Goal: Navigation & Orientation: Find specific page/section

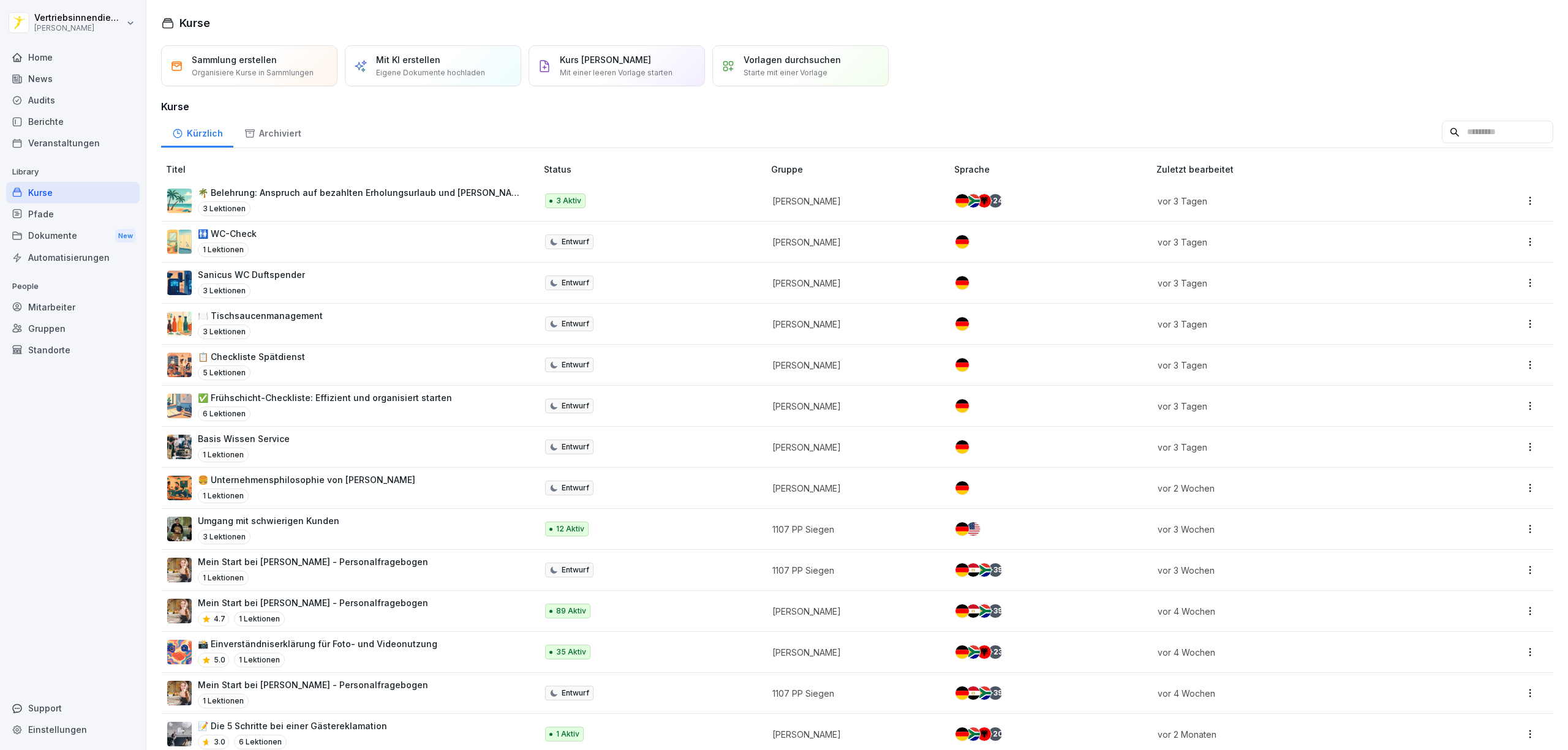
click at [51, 102] on div "Audits" at bounding box center [73, 100] width 133 height 22
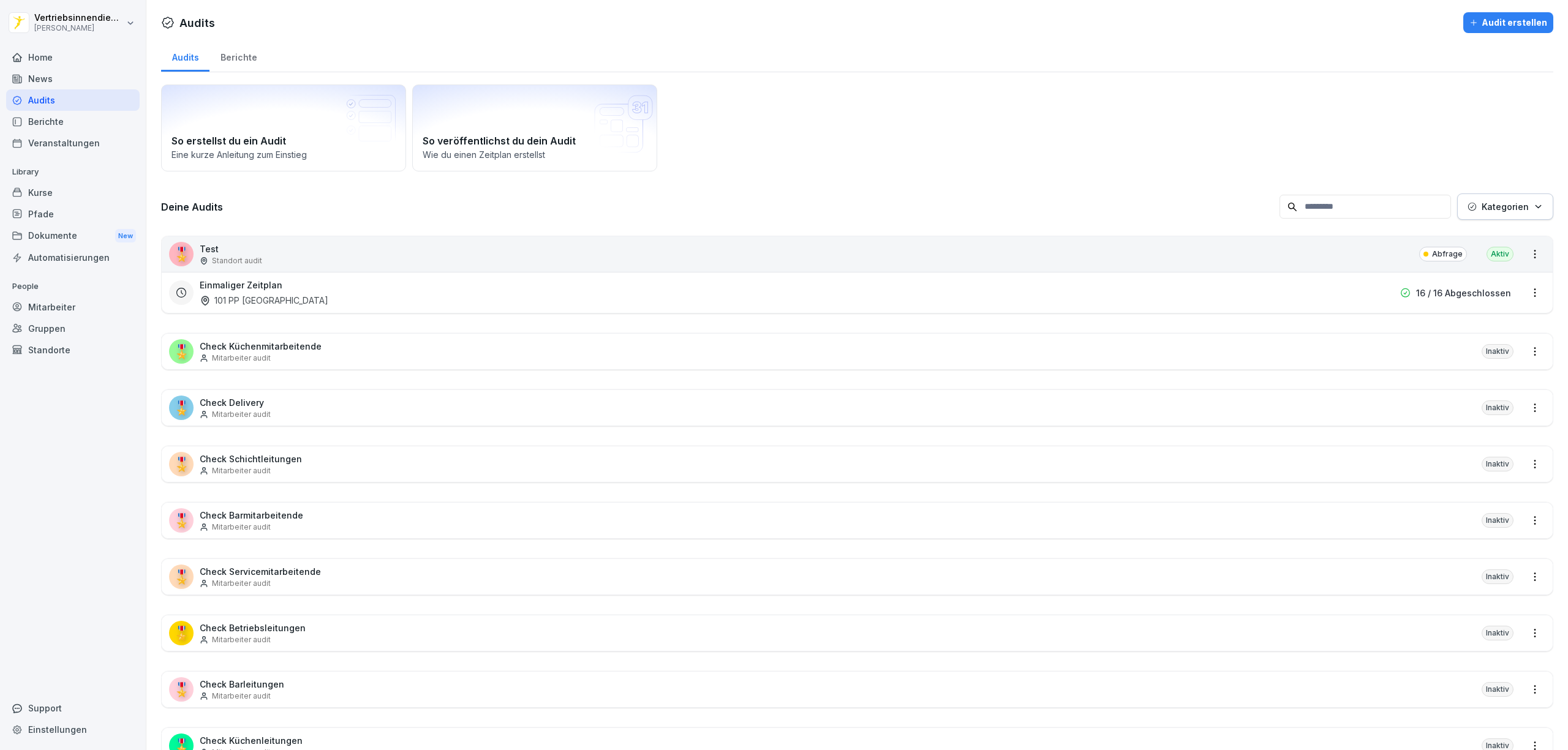
click at [51, 77] on div "News" at bounding box center [73, 79] width 133 height 22
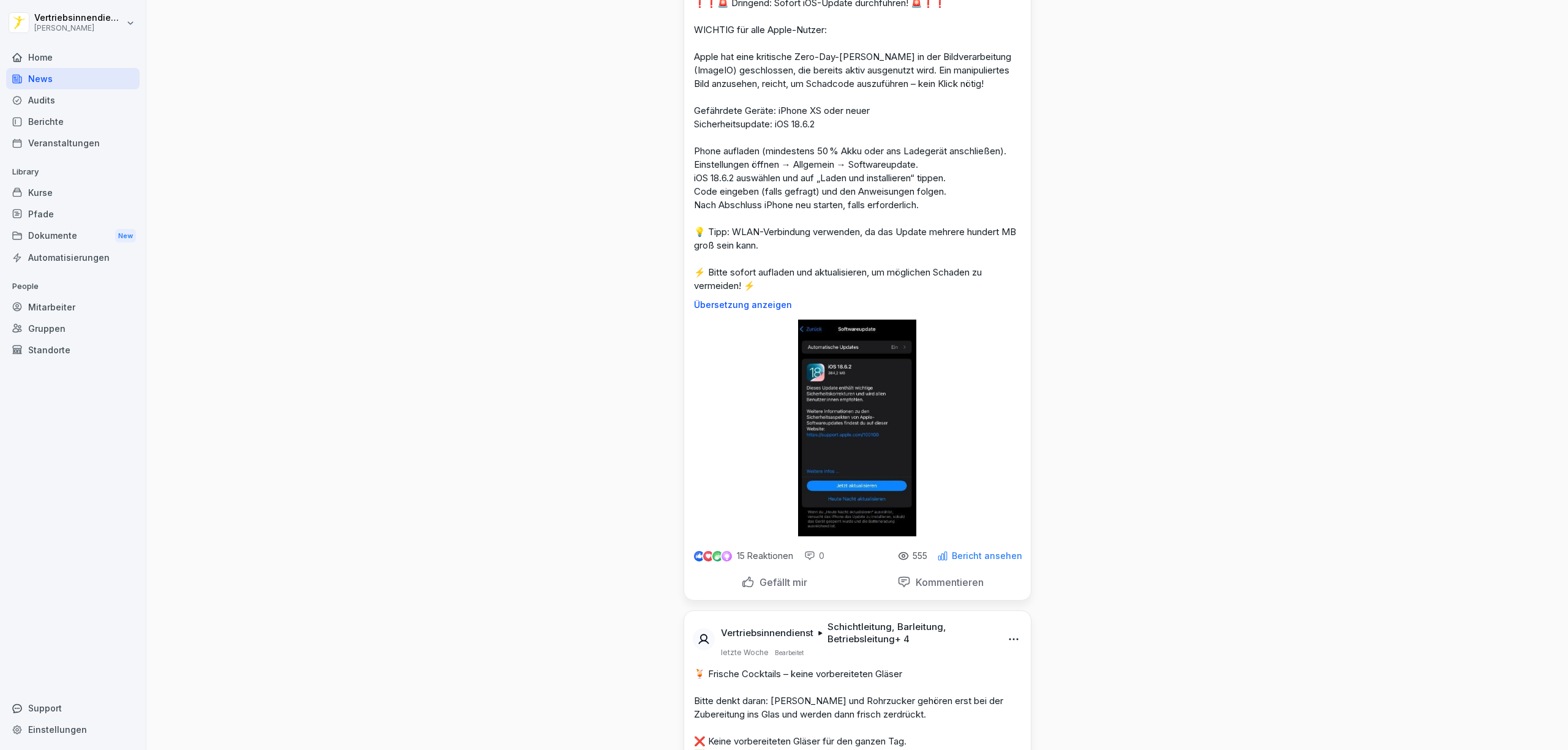
scroll to position [7157, 0]
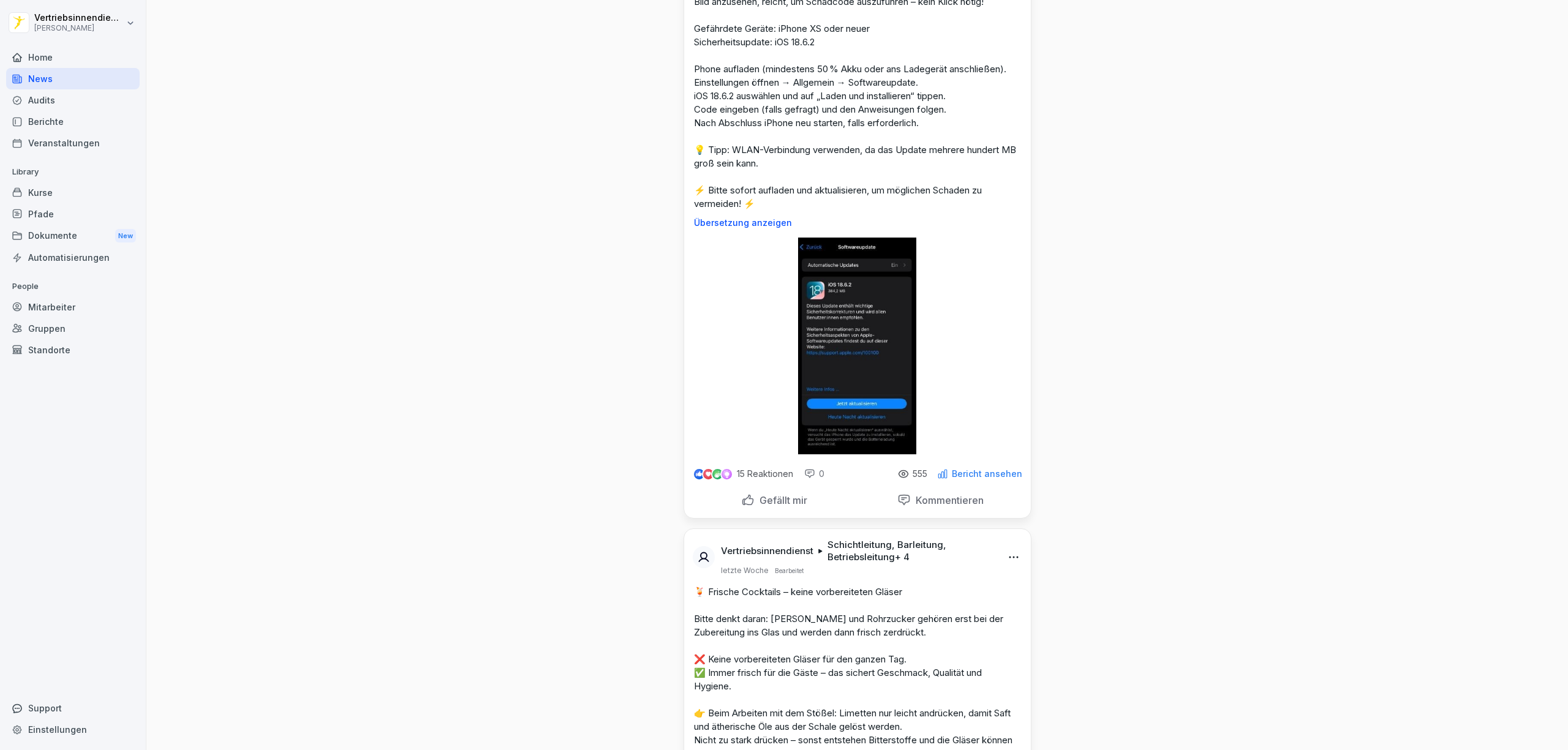
click at [1161, 398] on div "News Neues Update Vertriebsinnendienst [PERSON_NAME] jetzt Bearbeitet 💛 [PERSON…" at bounding box center [857, 587] width 1422 height 15487
drag, startPoint x: 847, startPoint y: 470, endPoint x: 672, endPoint y: 199, distance: 322.6
click at [674, 199] on div "Vertriebsinnendienst [PERSON_NAME] jetzt Bearbeitet 💛 [PERSON_NAME] - unser Are…" at bounding box center [857, 607] width 368 height 15447
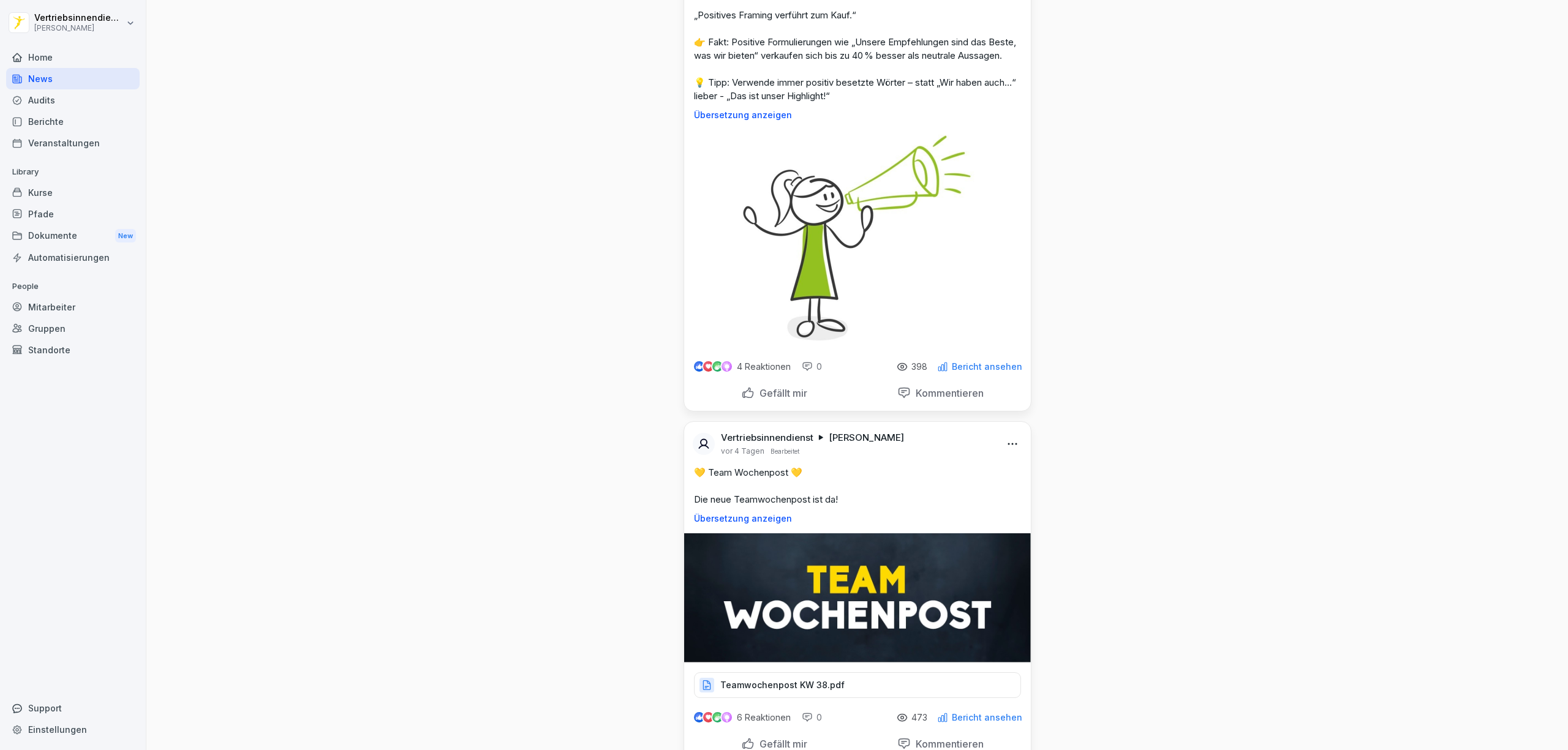
scroll to position [5143, 0]
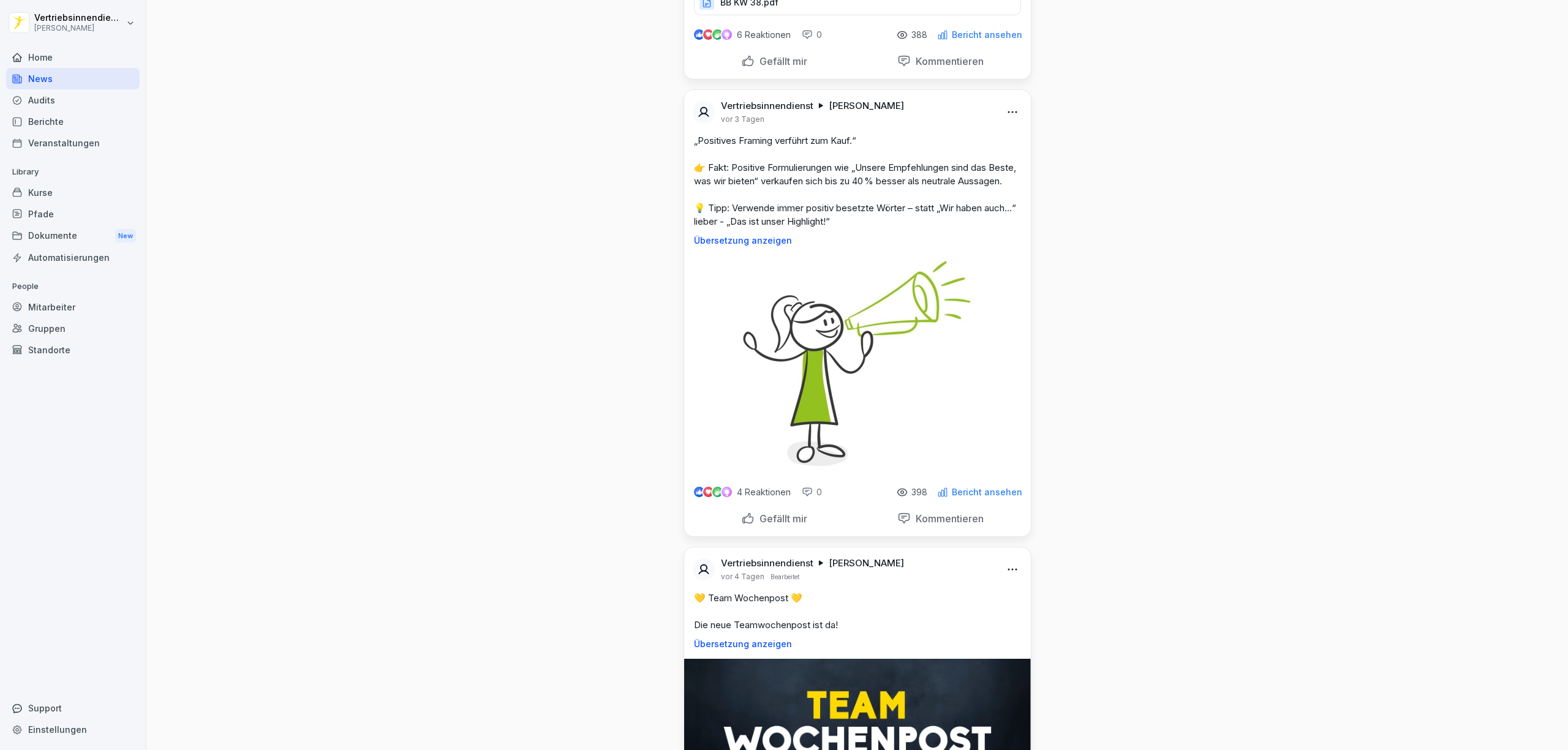
drag, startPoint x: 865, startPoint y: 346, endPoint x: 678, endPoint y: 115, distance: 297.2
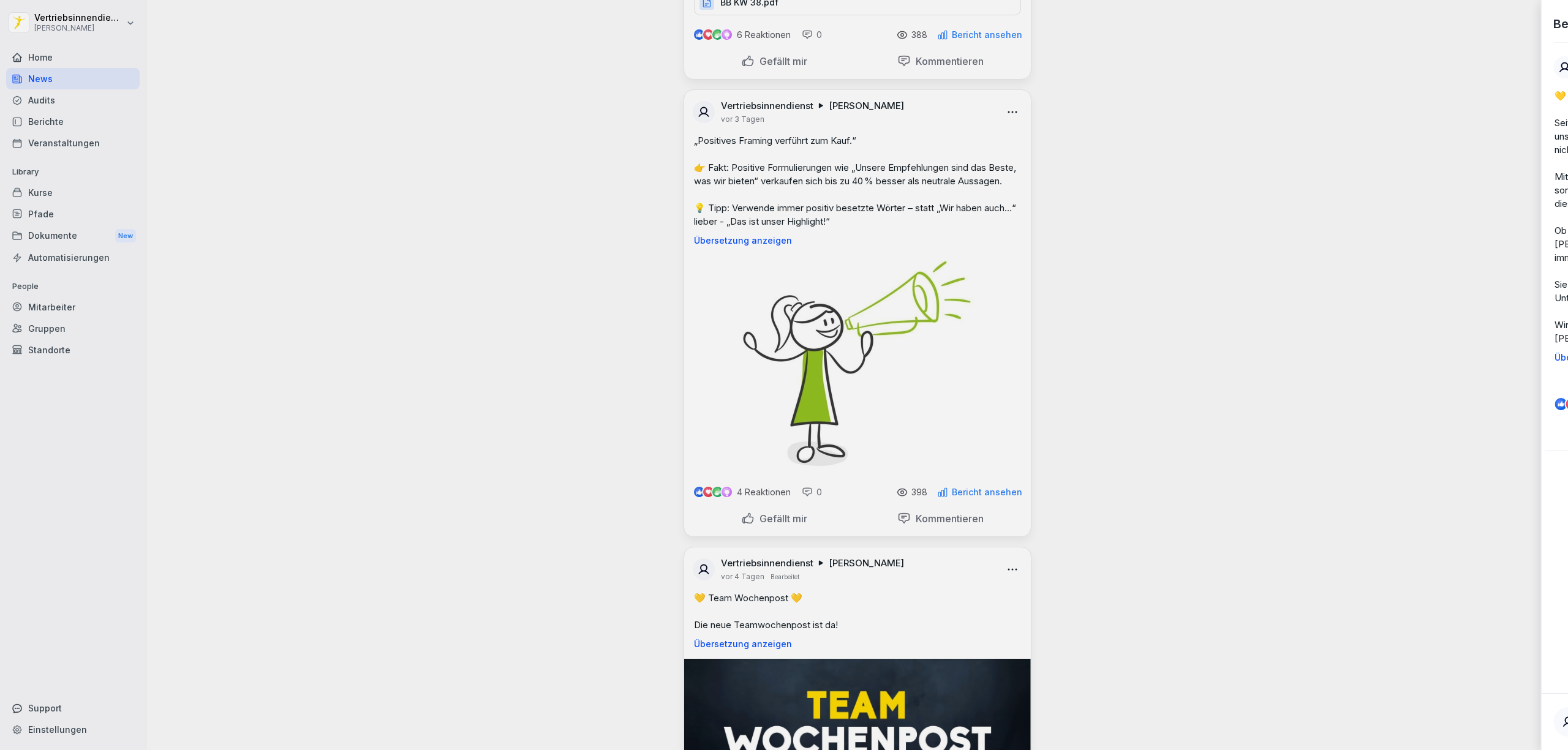
scroll to position [5715, 0]
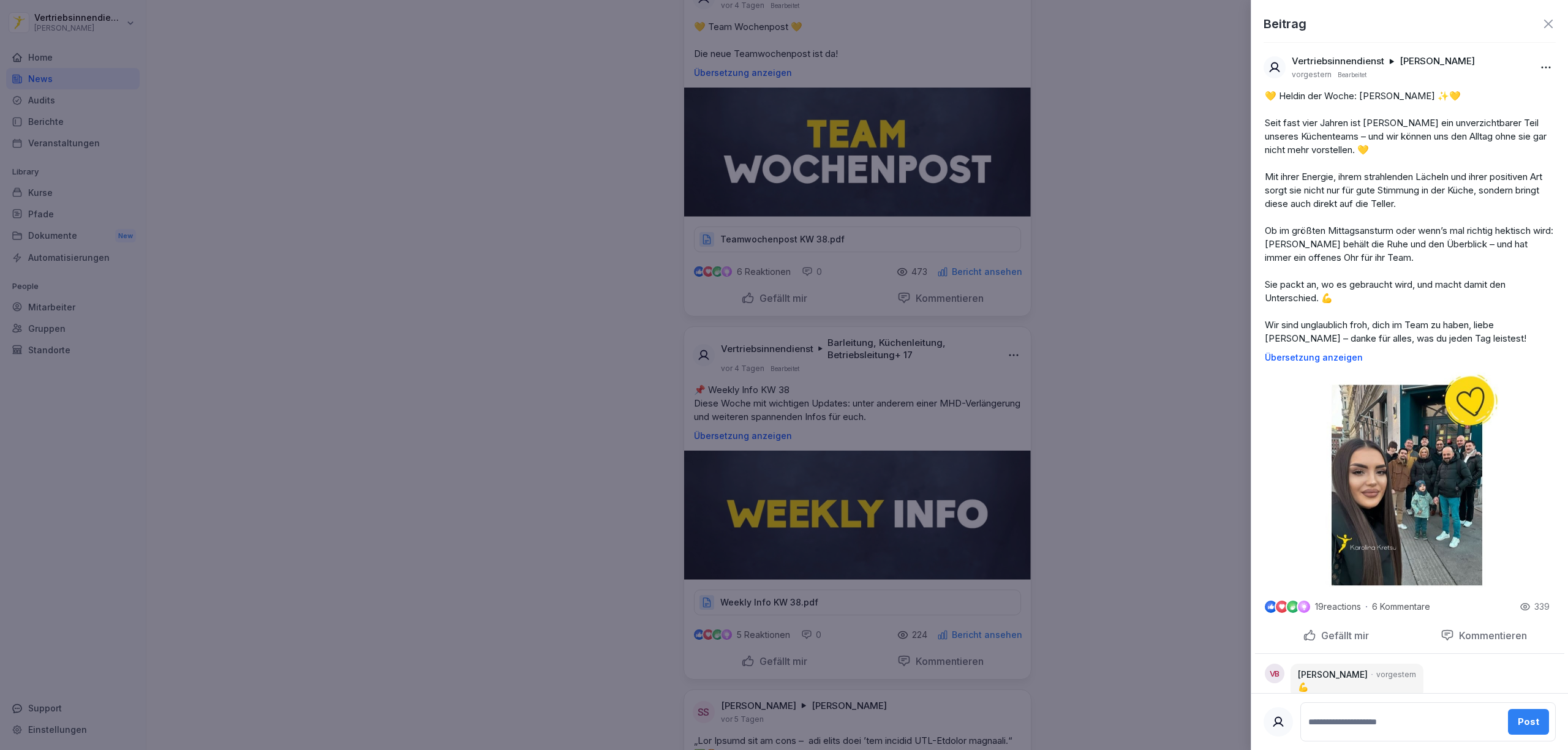
click at [1152, 320] on div at bounding box center [784, 375] width 1568 height 750
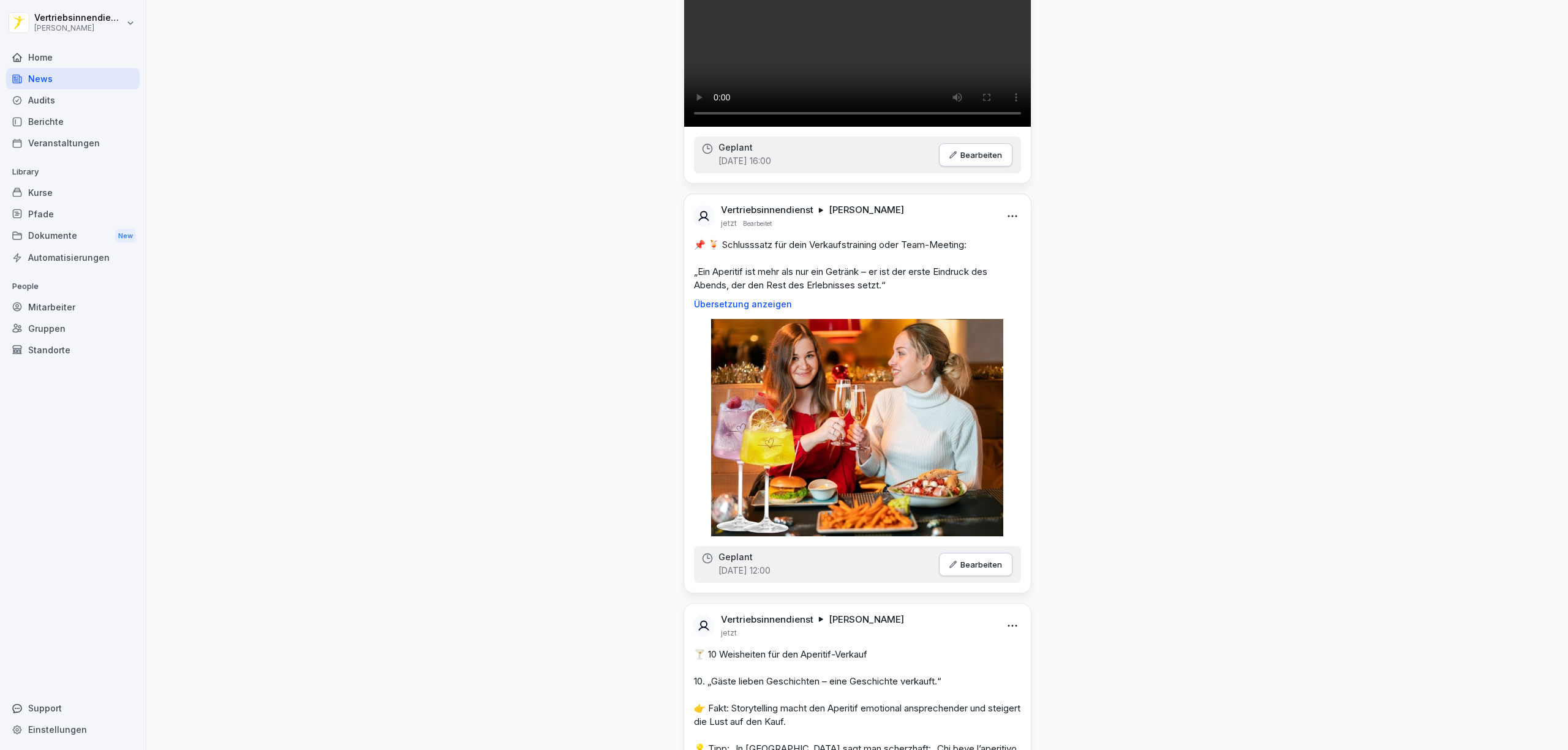
scroll to position [0, 0]
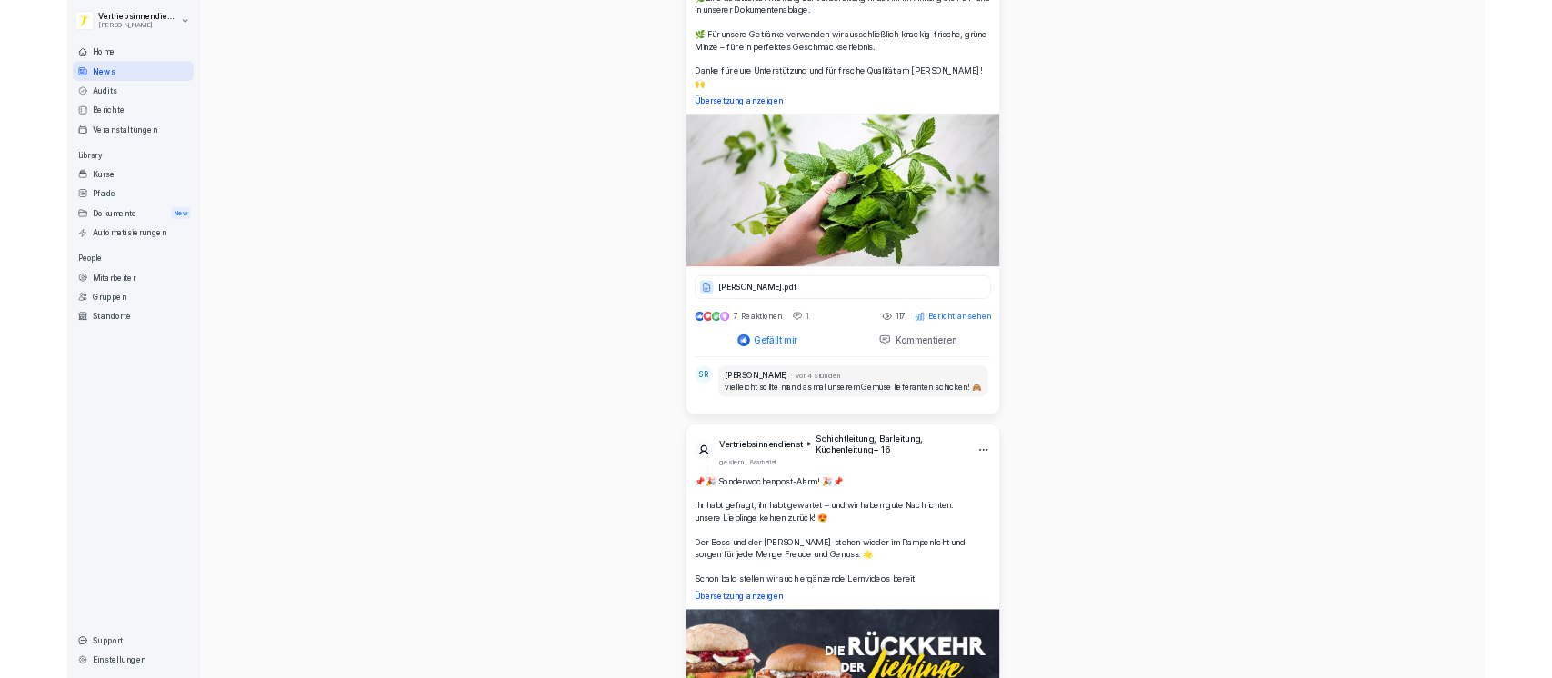
scroll to position [5457, 0]
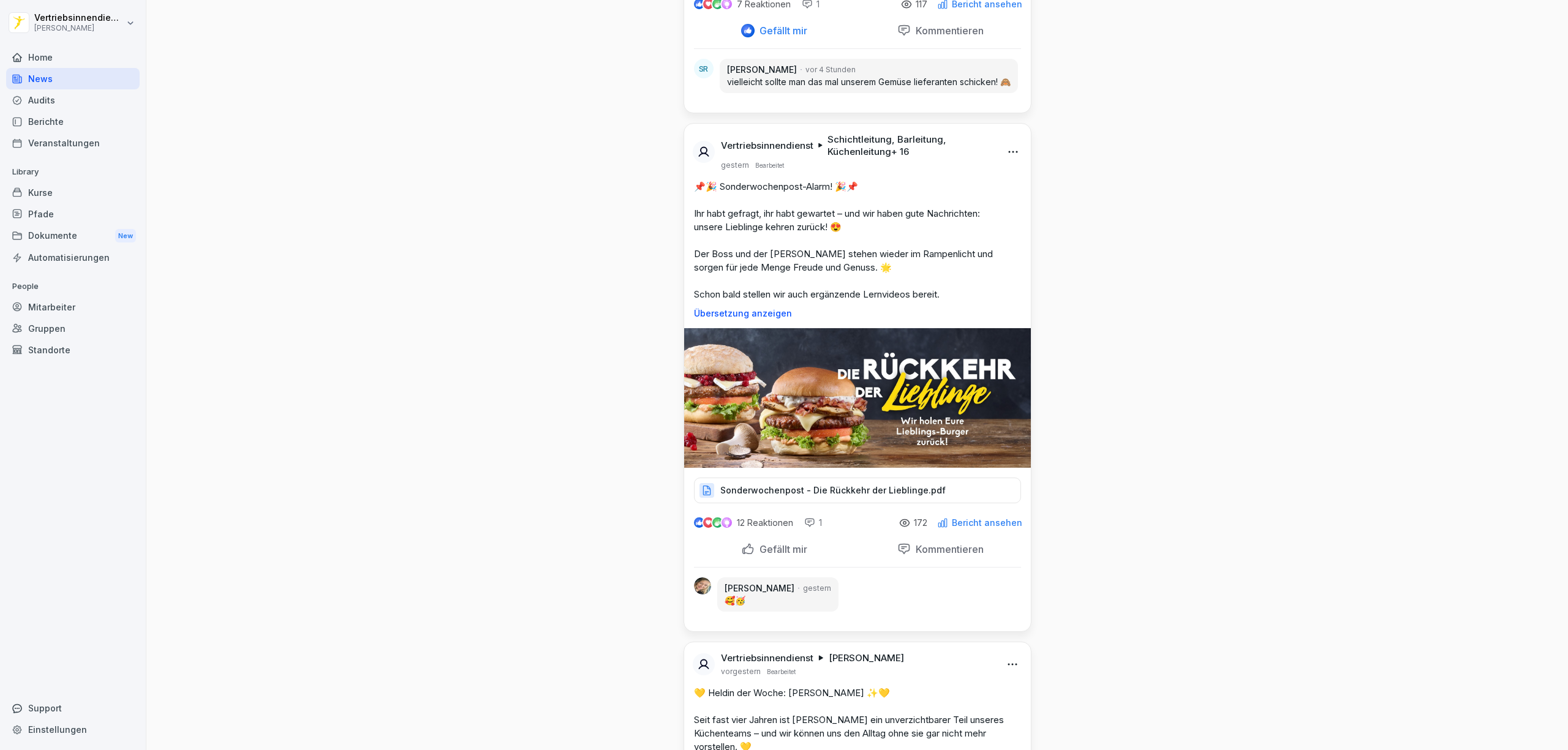
click at [66, 304] on div "Mitarbeiter" at bounding box center [73, 307] width 133 height 22
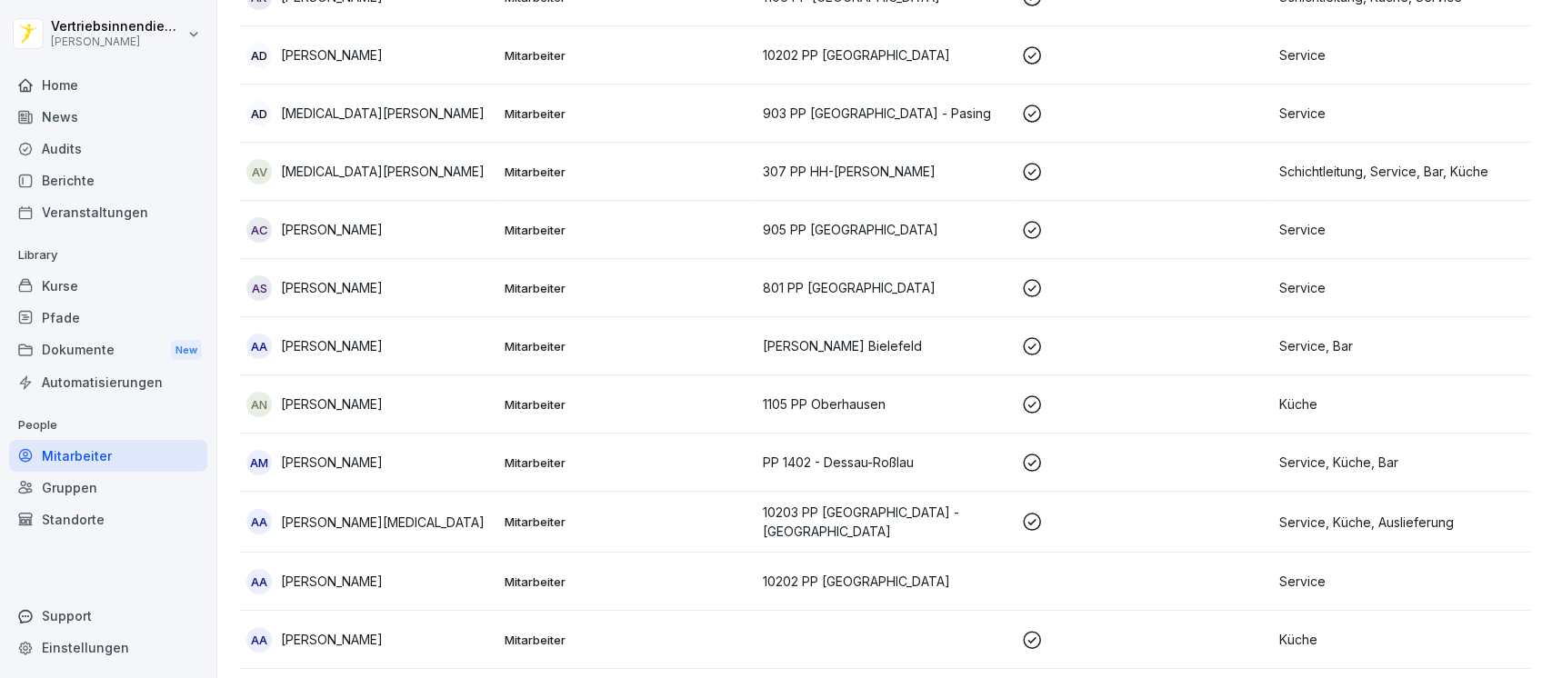
scroll to position [18, 0]
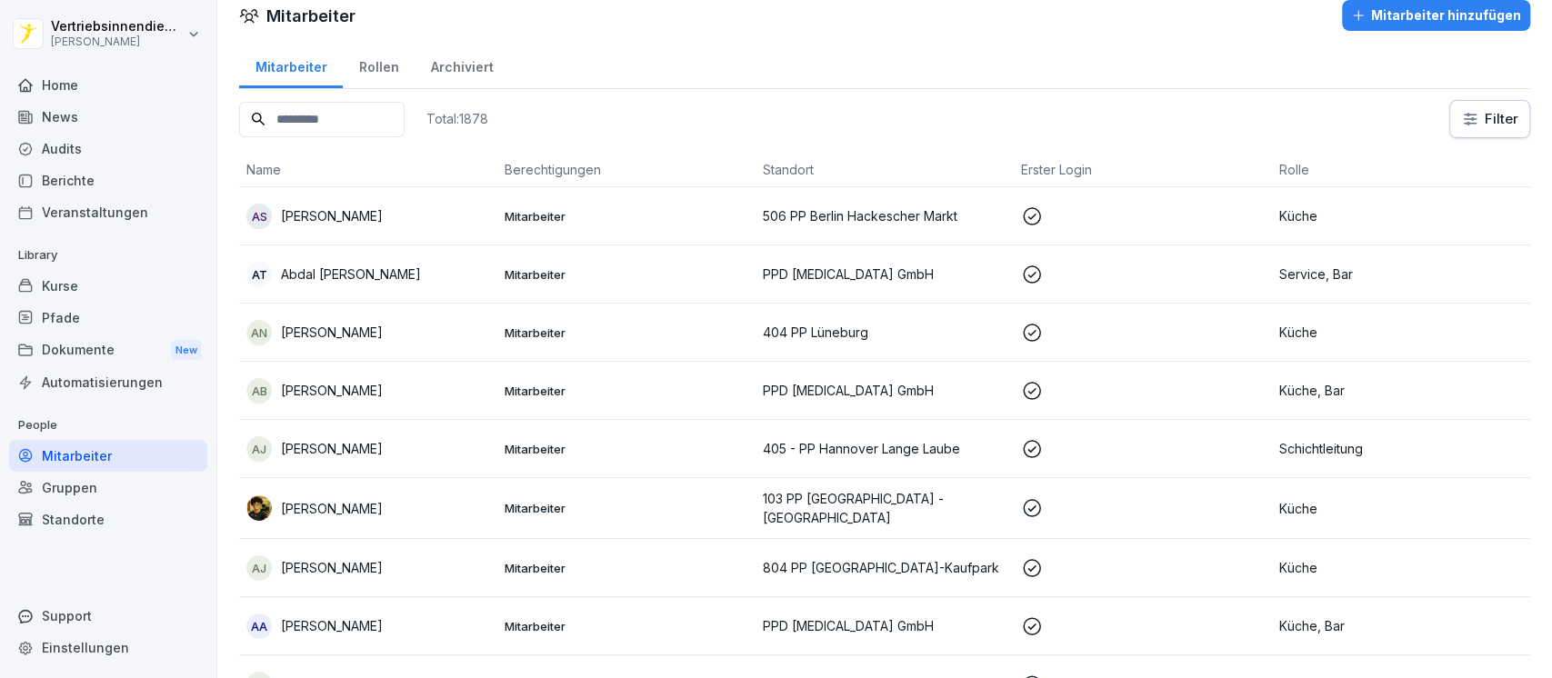
click at [1374, 8] on div "Mitarbeiter hinzufügen" at bounding box center [1436, 15] width 170 height 20
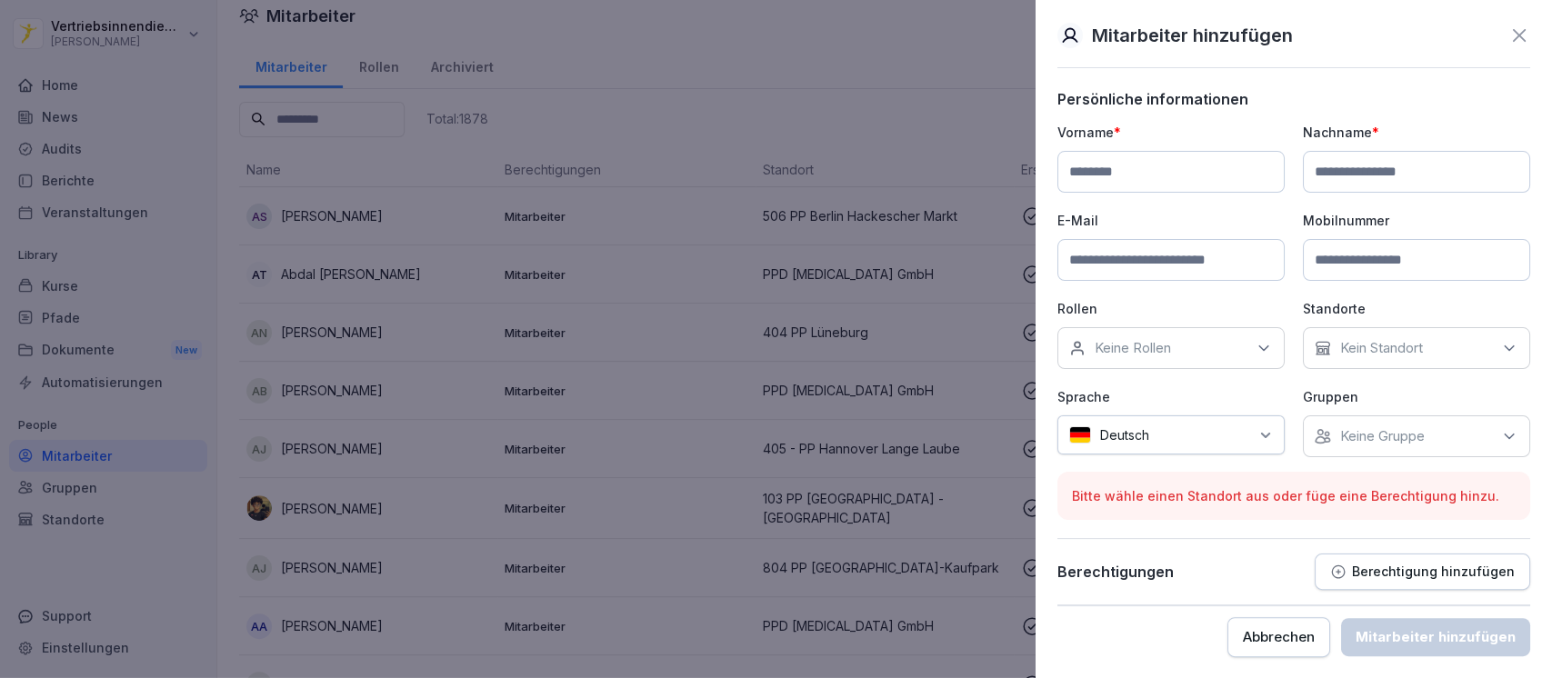
scroll to position [0, 0]
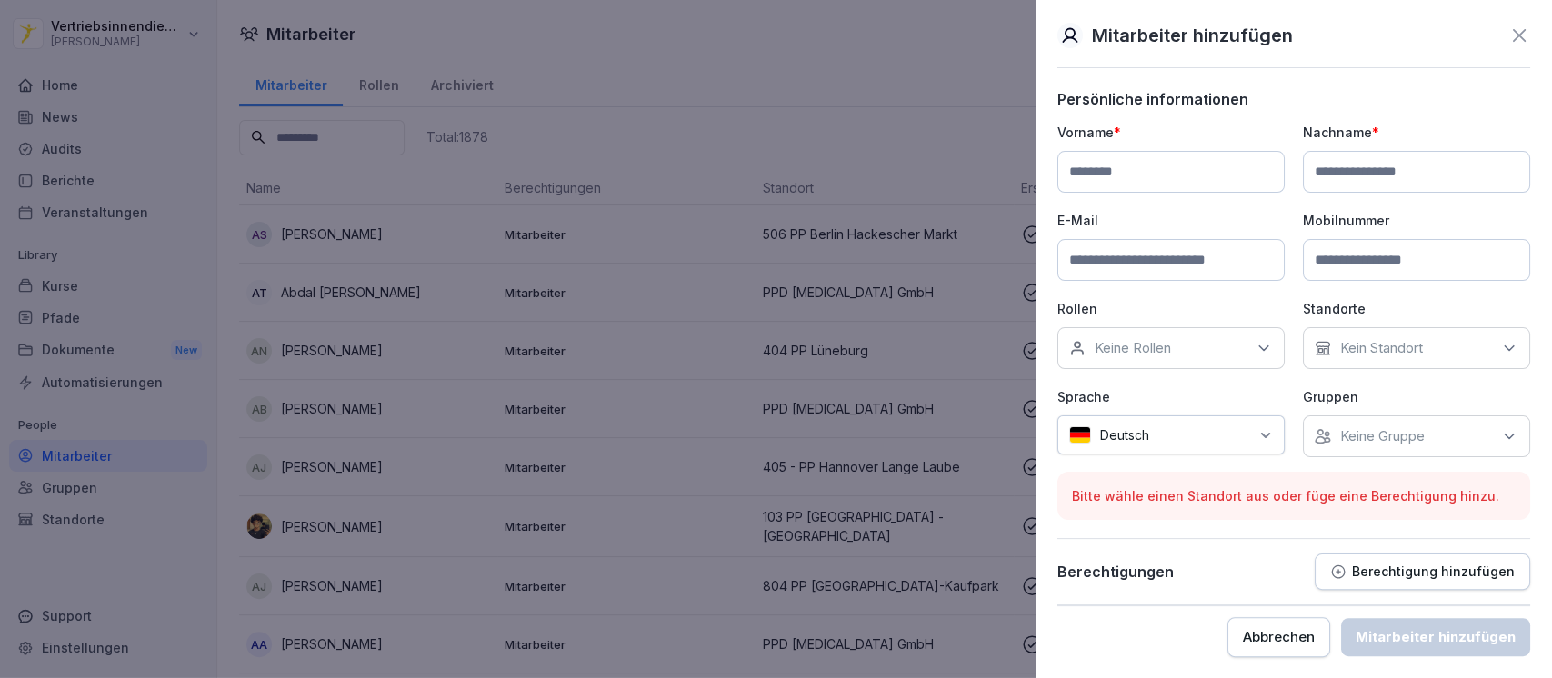
click at [1161, 171] on input at bounding box center [1171, 172] width 227 height 42
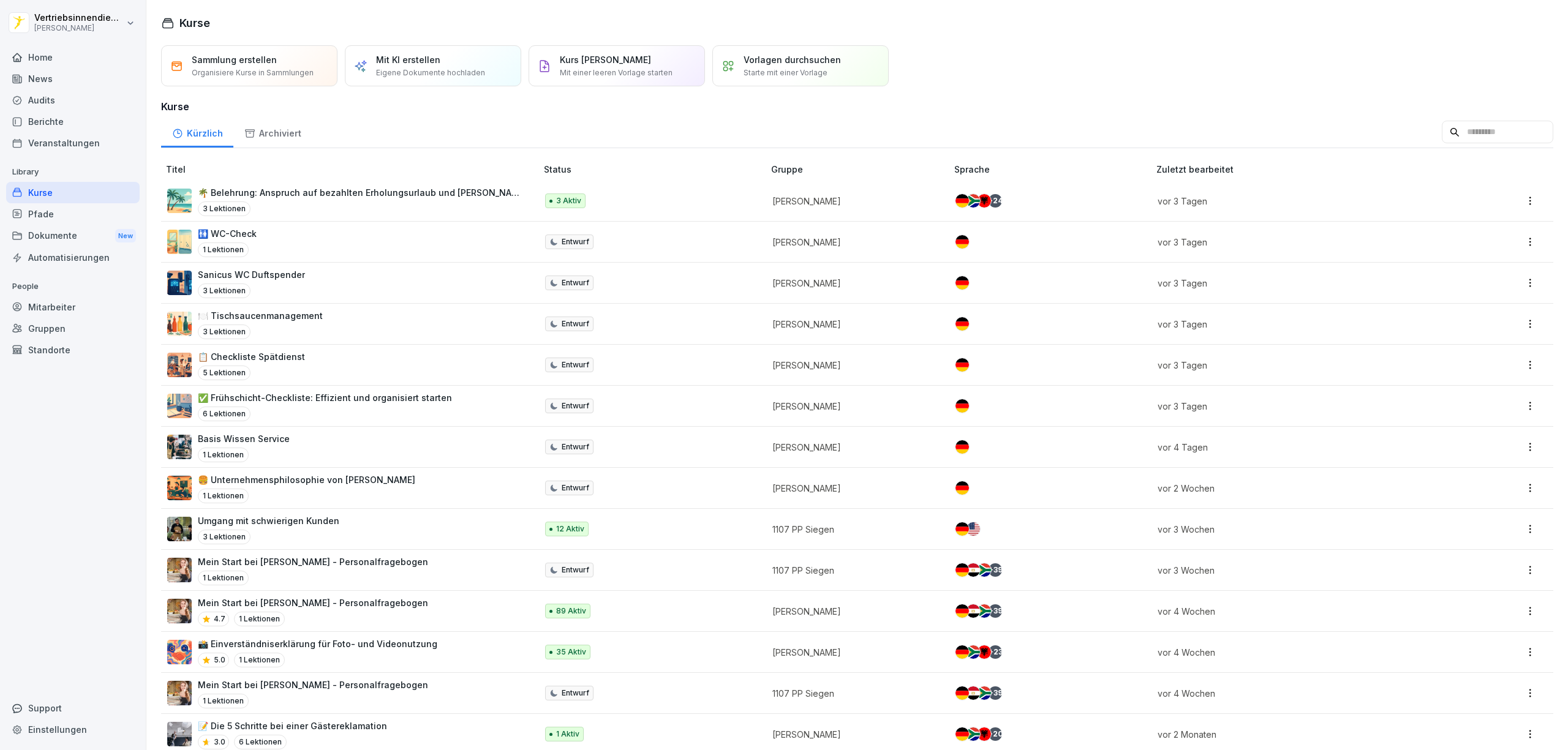
click at [42, 234] on div "Dokumente New" at bounding box center [73, 236] width 133 height 23
